Goal: Check status: Check status

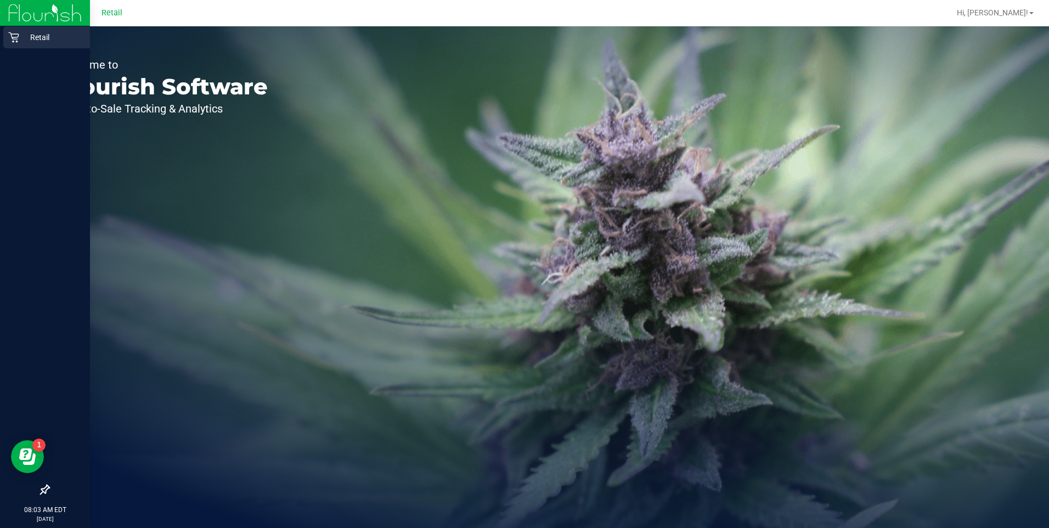
click at [19, 37] on icon at bounding box center [13, 37] width 11 height 11
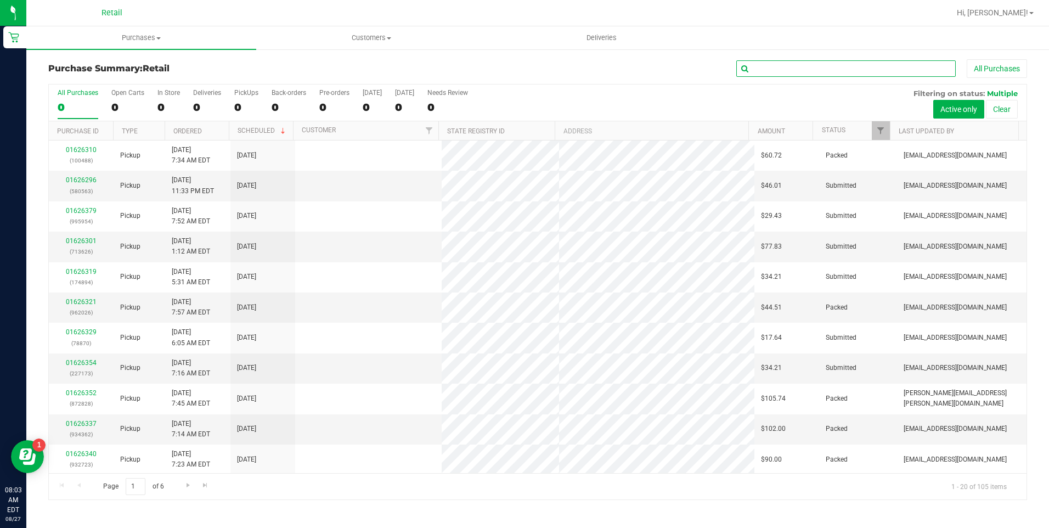
click at [814, 68] on input "text" at bounding box center [847, 68] width 220 height 16
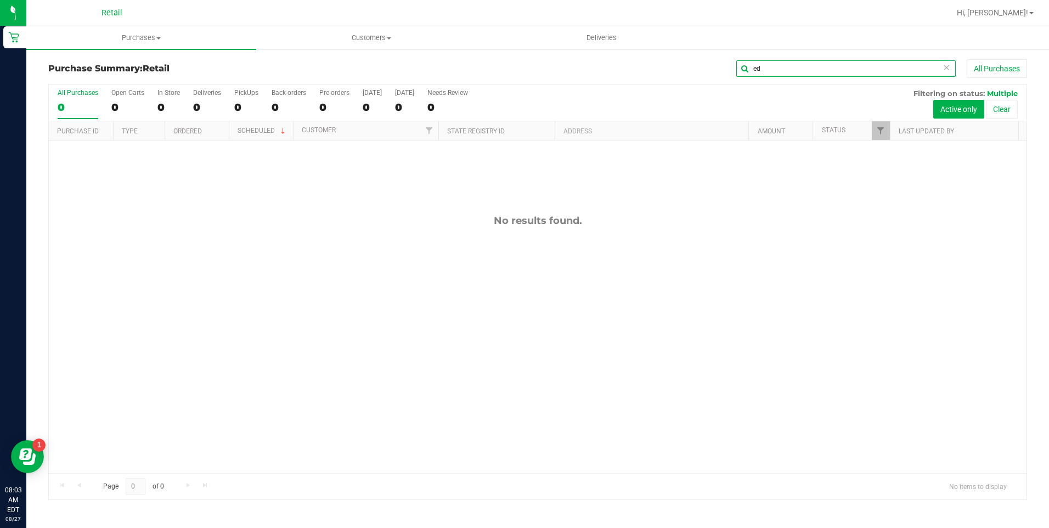
type input "e"
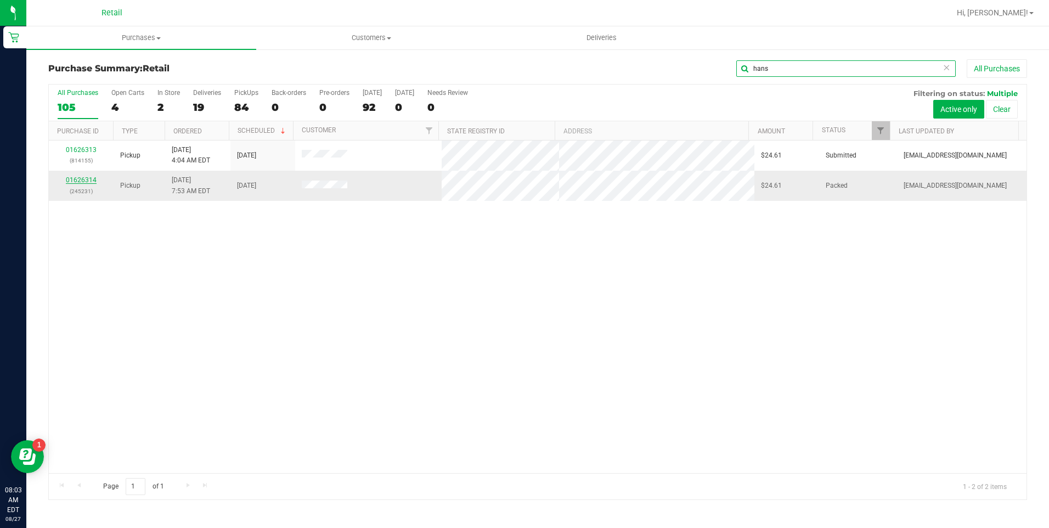
type input "hans"
click at [87, 179] on link "01626314" at bounding box center [81, 180] width 31 height 8
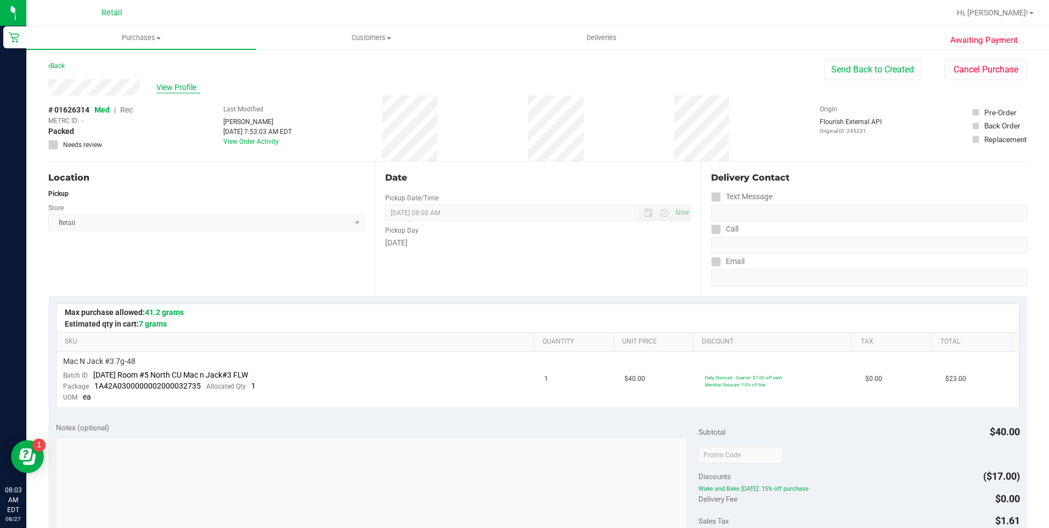
click at [167, 87] on span "View Profile" at bounding box center [178, 88] width 44 height 12
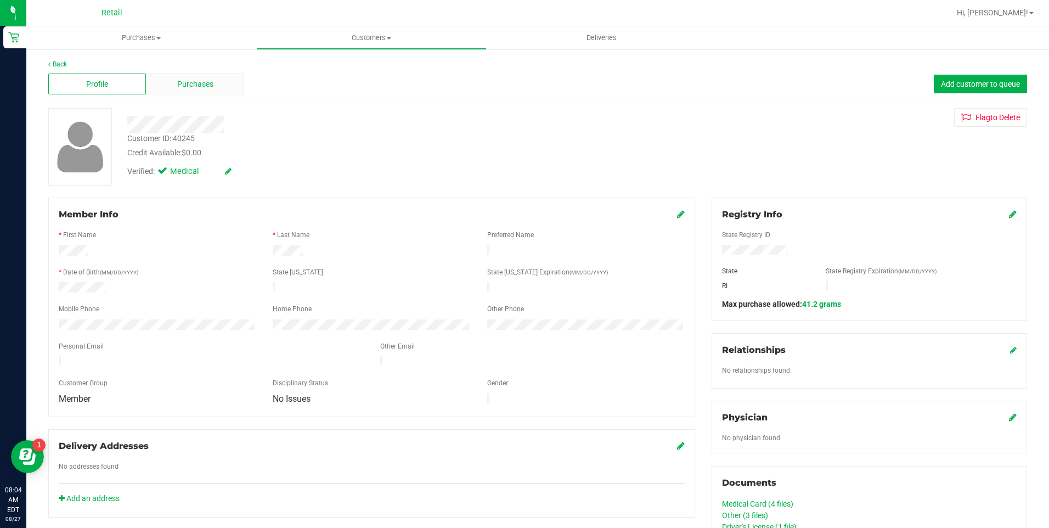
click at [212, 84] on div "Purchases" at bounding box center [195, 84] width 98 height 21
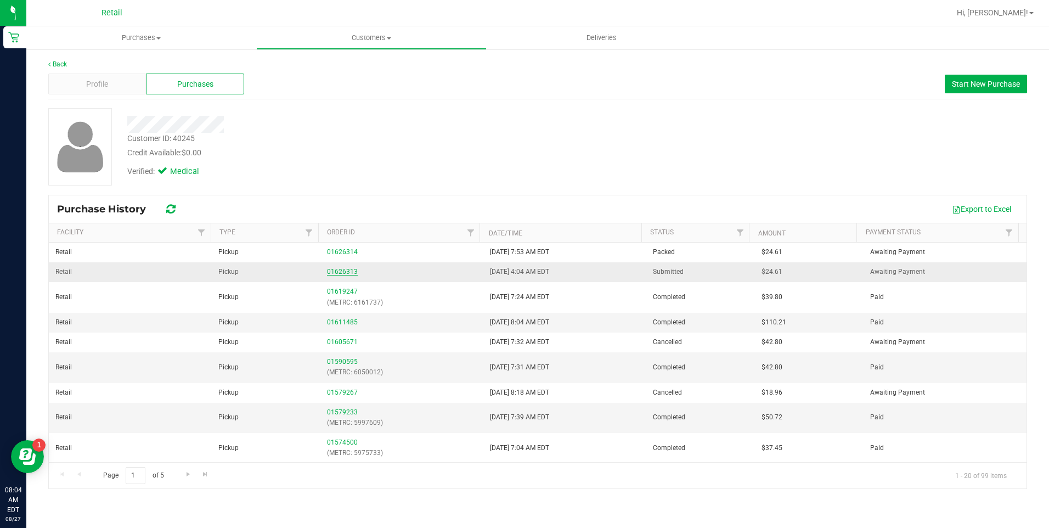
click at [349, 272] on link "01626313" at bounding box center [342, 272] width 31 height 8
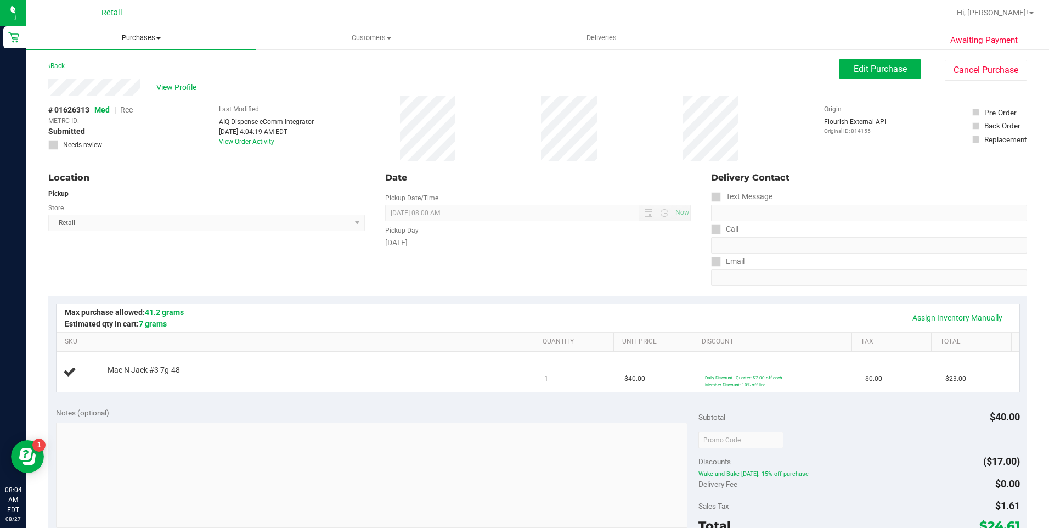
drag, startPoint x: 160, startPoint y: 38, endPoint x: 156, endPoint y: 43, distance: 6.3
click at [158, 38] on span at bounding box center [158, 38] width 4 height 2
click at [378, 79] on div "View Profile" at bounding box center [443, 87] width 791 height 16
